Goal: Find specific page/section: Find specific page/section

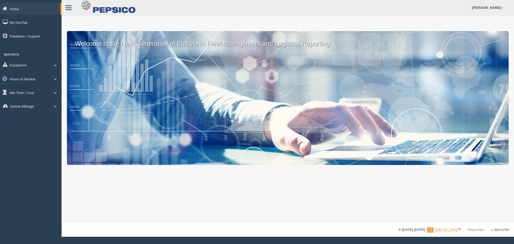
click at [56, 79] on span at bounding box center [55, 79] width 7 height 3
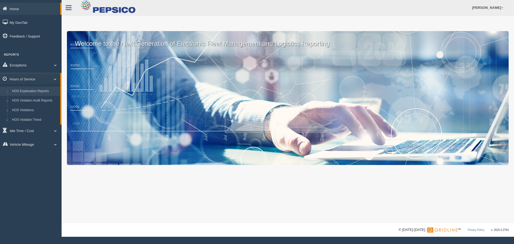
click at [54, 90] on link "HOS Explanation Reports" at bounding box center [35, 91] width 51 height 10
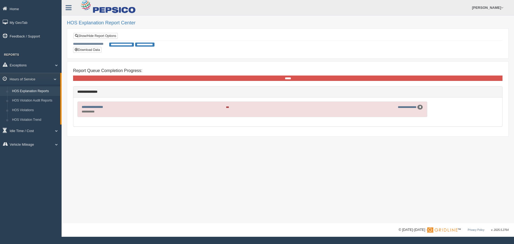
click at [404, 109] on div "**********" at bounding box center [382, 106] width 81 height 5
click at [404, 108] on link "**********" at bounding box center [407, 106] width 19 height 3
